Goal: Task Accomplishment & Management: Manage account settings

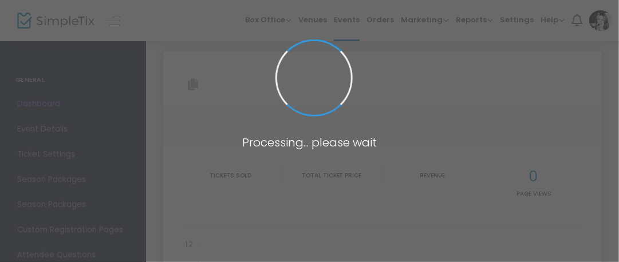
type input "https://www.simpletix.com/e/live-tickets-235019"
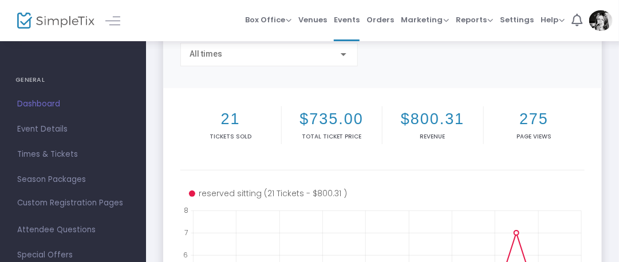
scroll to position [102, 0]
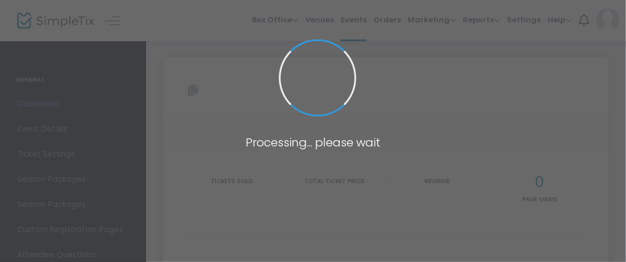
type input "https://www.simpletix.com/e/live-tickets-235019"
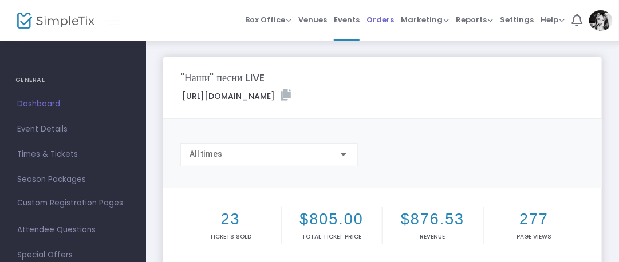
click at [383, 21] on span "Orders" at bounding box center [380, 19] width 27 height 29
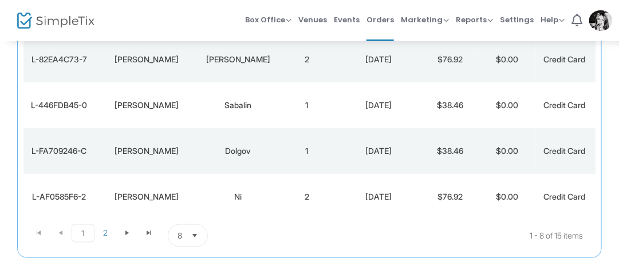
scroll to position [366, 0]
click at [105, 237] on span "2" at bounding box center [105, 231] width 22 height 17
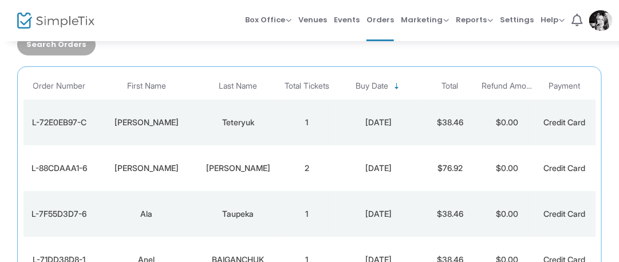
scroll to position [0, 0]
